Goal: Information Seeking & Learning: Check status

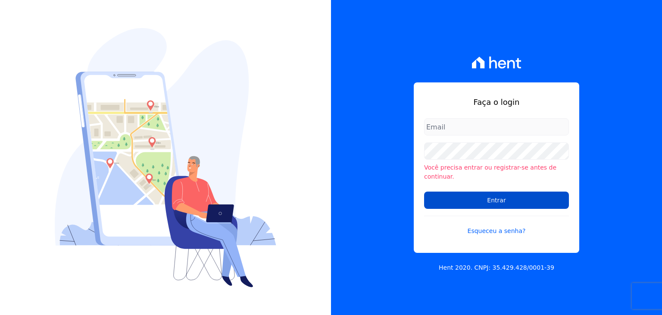
type input "[EMAIL_ADDRESS][DOMAIN_NAME]"
click at [464, 193] on input "Entrar" at bounding box center [496, 199] width 145 height 17
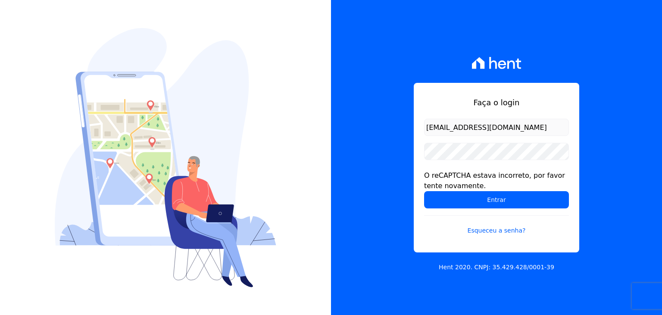
click at [464, 193] on input "Entrar" at bounding box center [496, 199] width 145 height 17
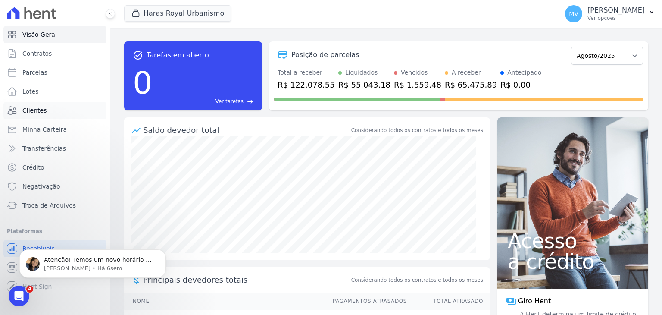
click at [37, 108] on span "Clientes" at bounding box center [34, 110] width 24 height 9
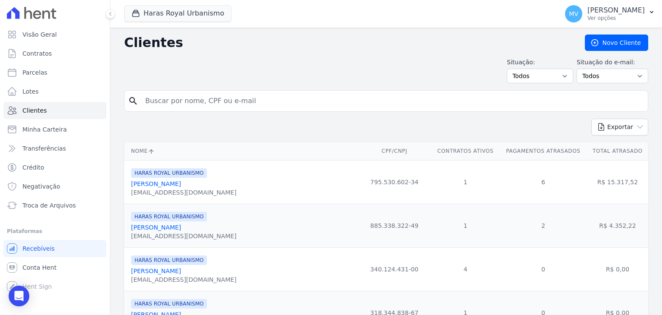
click at [345, 94] on input "search" at bounding box center [392, 100] width 504 height 17
type input "[PERSON_NAME]"
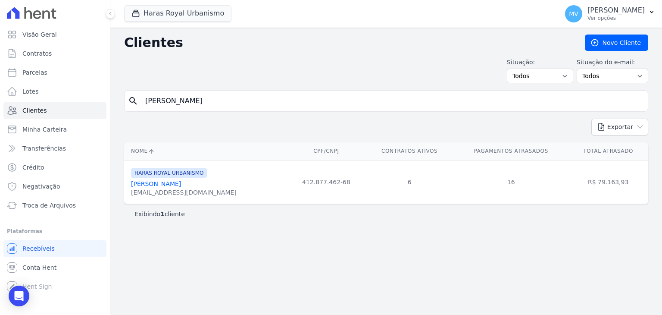
click at [160, 182] on link "[PERSON_NAME]" at bounding box center [156, 183] width 50 height 7
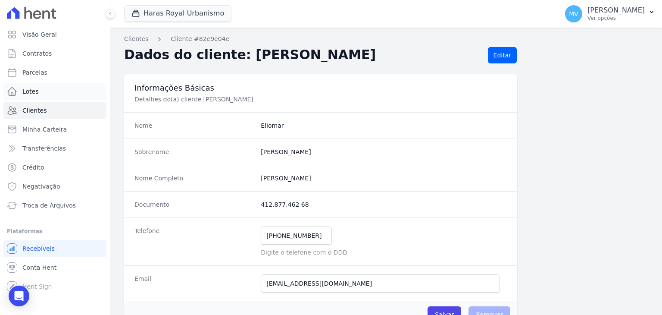
click at [22, 92] on link "Lotes" at bounding box center [54, 91] width 103 height 17
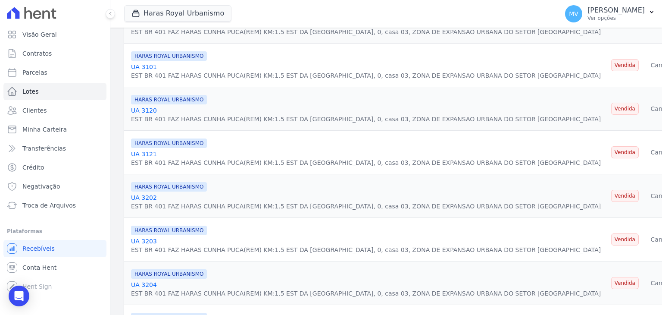
scroll to position [986, 0]
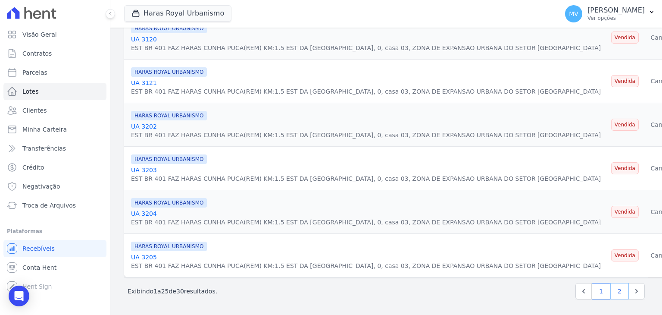
click at [620, 294] on link "2" at bounding box center [619, 291] width 19 height 16
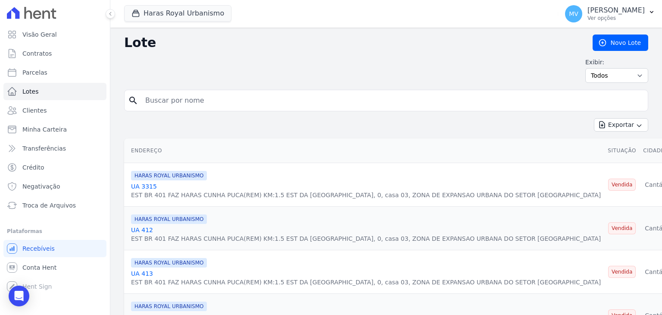
click at [185, 99] on input "search" at bounding box center [392, 100] width 504 height 17
type input "2702"
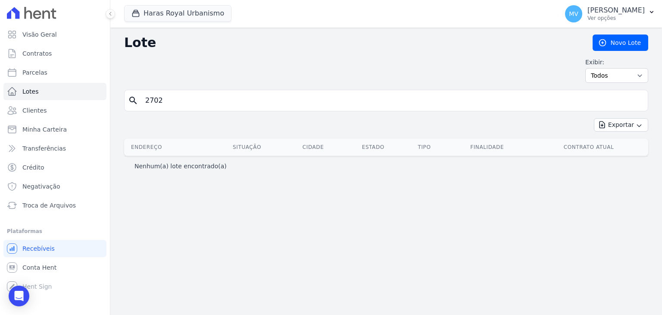
click at [175, 105] on input "2702" at bounding box center [392, 100] width 504 height 17
type input "2708"
click at [57, 111] on link "Clientes" at bounding box center [54, 110] width 103 height 17
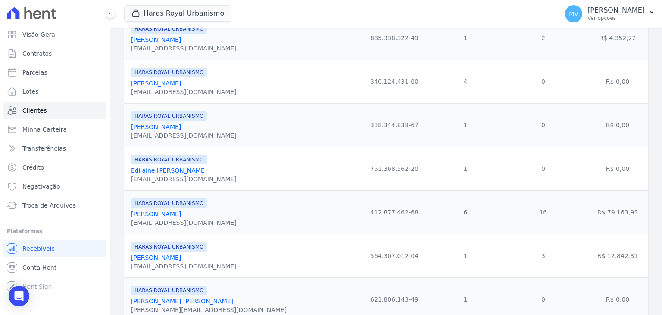
scroll to position [189, 0]
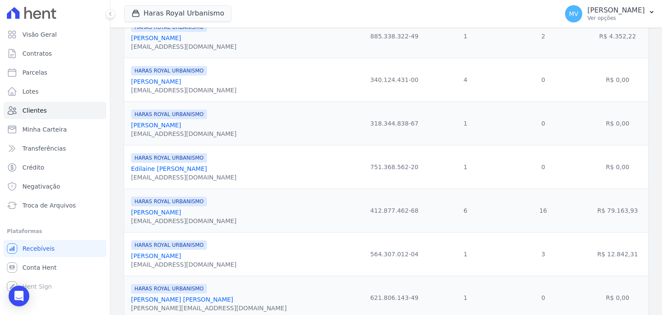
click at [149, 213] on link "[PERSON_NAME]" at bounding box center [156, 212] width 50 height 7
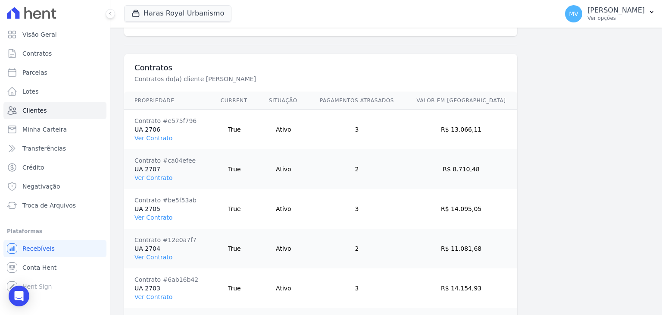
scroll to position [603, 0]
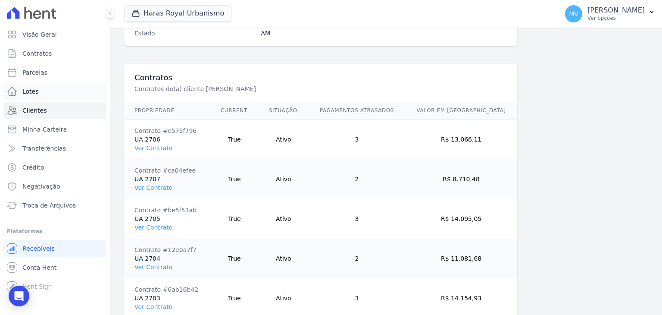
click at [33, 89] on span "Lotes" at bounding box center [30, 91] width 16 height 9
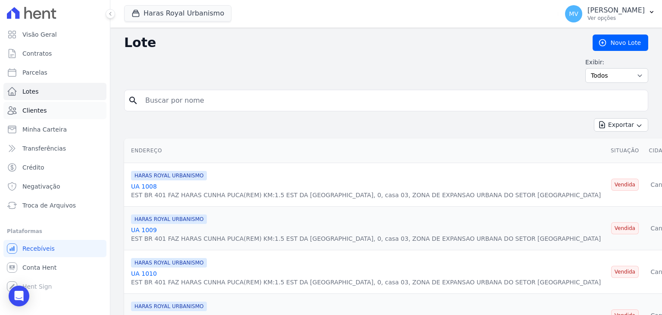
click at [36, 115] on link "Clientes" at bounding box center [54, 110] width 103 height 17
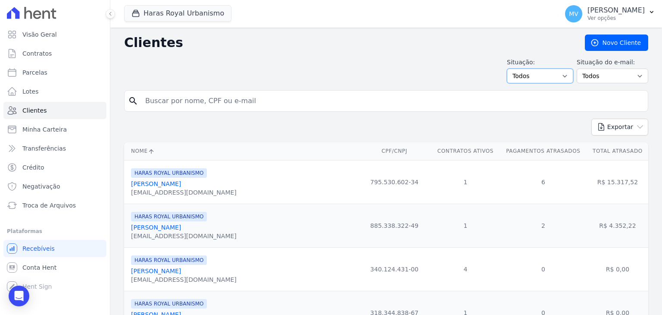
click at [548, 72] on select "Todos Adimplentes Inadimplentes" at bounding box center [540, 76] width 66 height 15
click at [183, 20] on button "Haras Royal Urbanismo" at bounding box center [177, 13] width 107 height 16
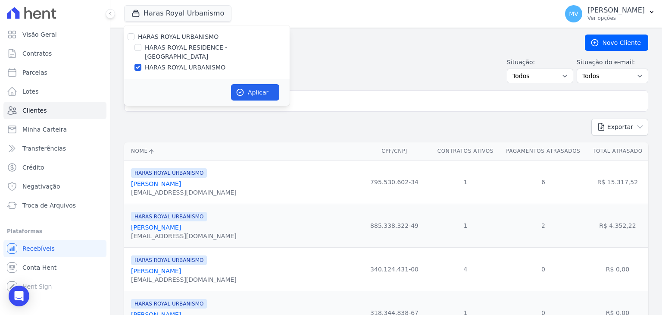
click at [172, 42] on div "HARAS ROYAL URBANISMO HARAS ROYAL RESIDENCE - [GEOGRAPHIC_DATA] HARAS ROYAL URB…" at bounding box center [207, 51] width 166 height 53
click at [162, 48] on label "HARAS ROYAL RESIDENCE - [GEOGRAPHIC_DATA]" at bounding box center [217, 52] width 145 height 18
click at [141, 48] on input "HARAS ROYAL RESIDENCE - [GEOGRAPHIC_DATA]" at bounding box center [138, 47] width 7 height 7
checkbox input "true"
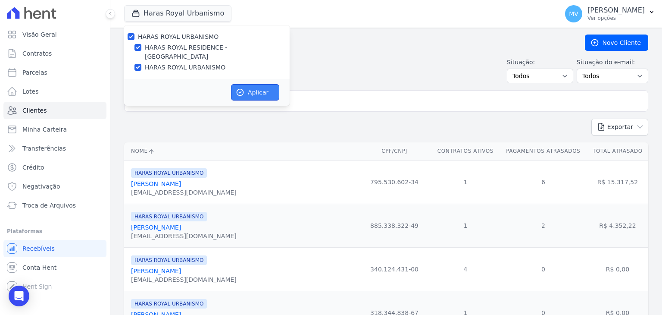
click at [250, 84] on button "Aplicar" at bounding box center [255, 92] width 48 height 16
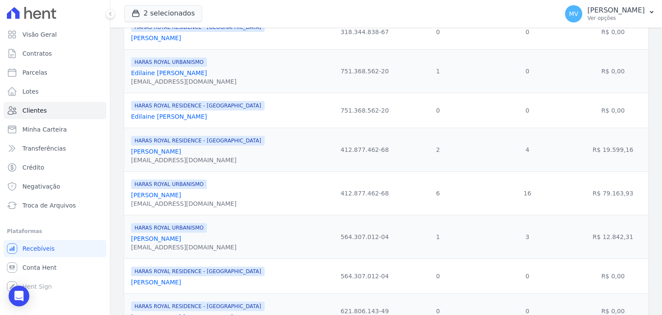
scroll to position [479, 0]
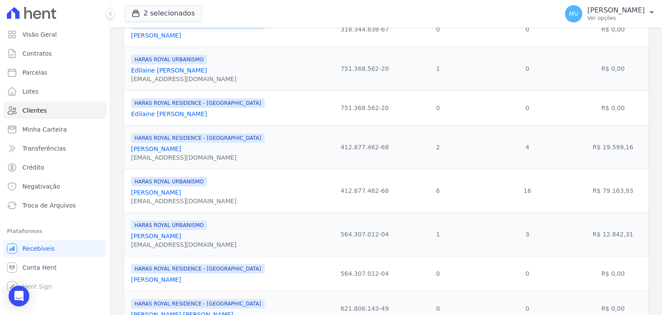
click at [155, 152] on link "[PERSON_NAME]" at bounding box center [156, 148] width 50 height 7
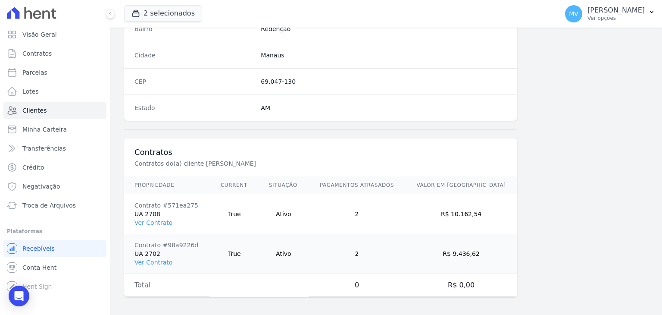
scroll to position [529, 0]
click at [143, 260] on link "Ver Contrato" at bounding box center [154, 261] width 38 height 7
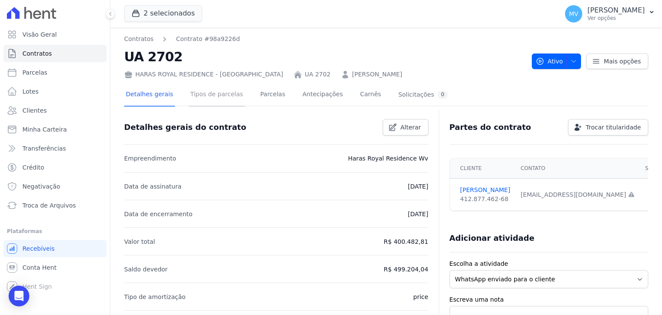
click at [205, 90] on link "Tipos de parcelas" at bounding box center [217, 95] width 56 height 23
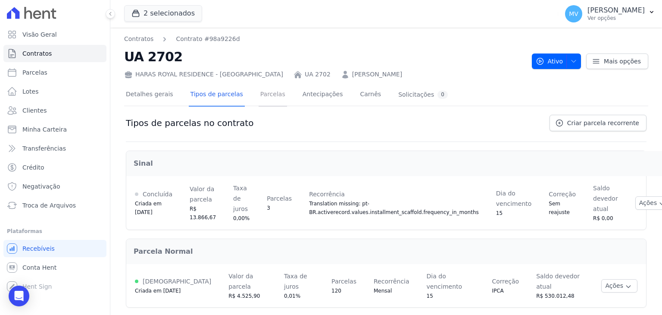
click at [259, 93] on link "Parcelas" at bounding box center [273, 95] width 28 height 23
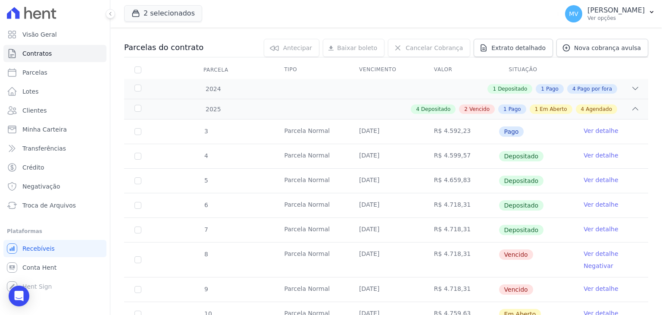
scroll to position [84, 0]
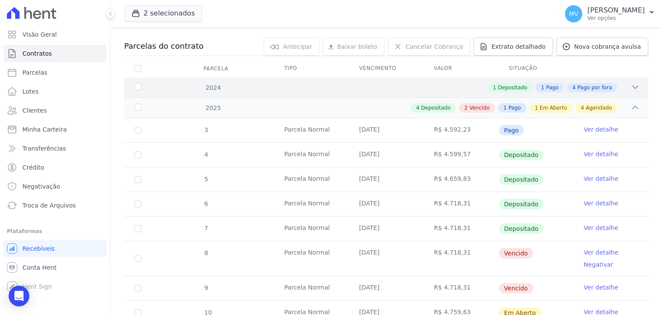
click at [143, 84] on div "2024" at bounding box center [156, 87] width 46 height 9
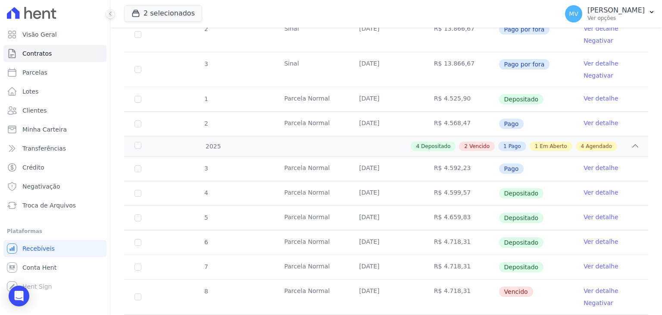
scroll to position [283, 0]
